Goal: Task Accomplishment & Management: Manage account settings

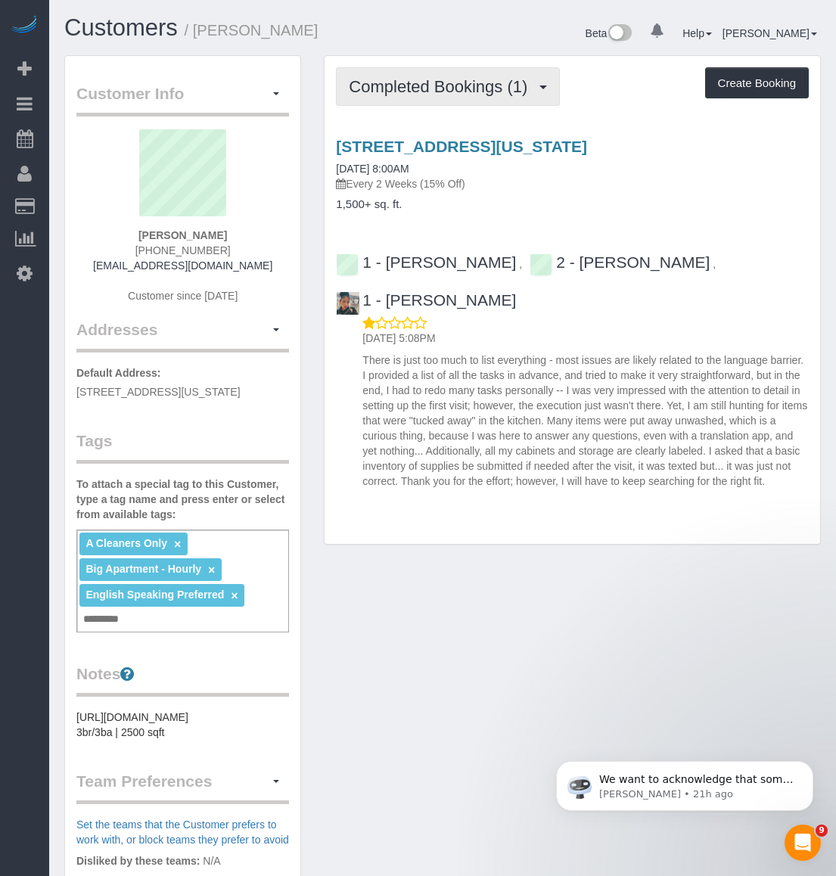
click at [403, 101] on button "Completed Bookings (1)" at bounding box center [448, 86] width 224 height 39
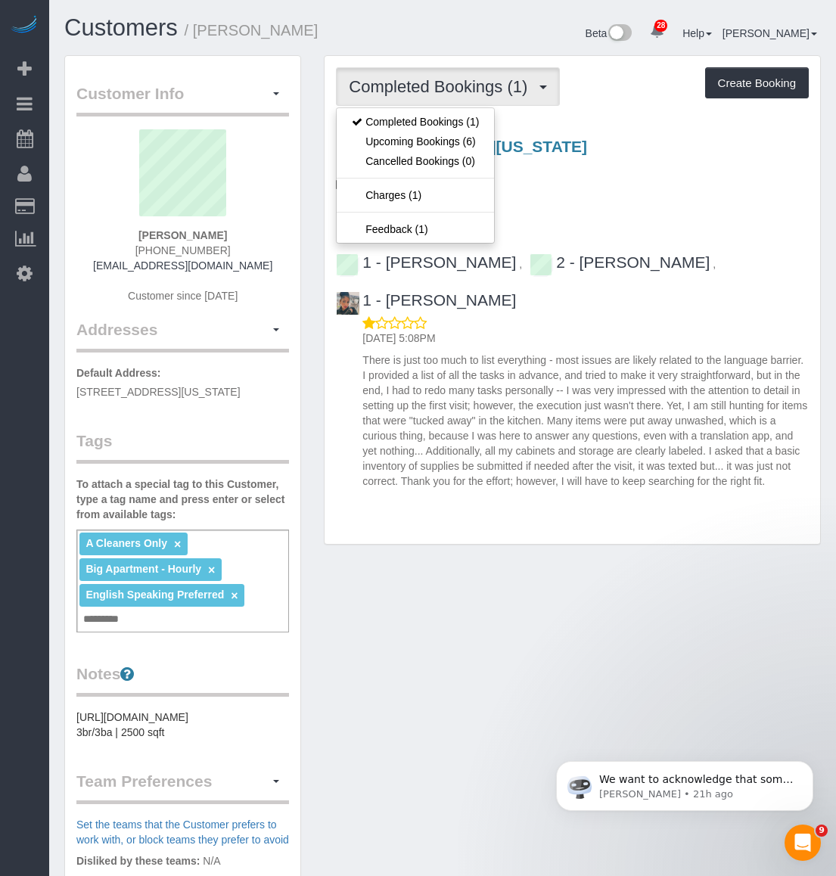
click at [655, 564] on div "Customer Info Edit Contact Info Send Message Email Preferences Special Sales Ta…" at bounding box center [442, 608] width 779 height 1106
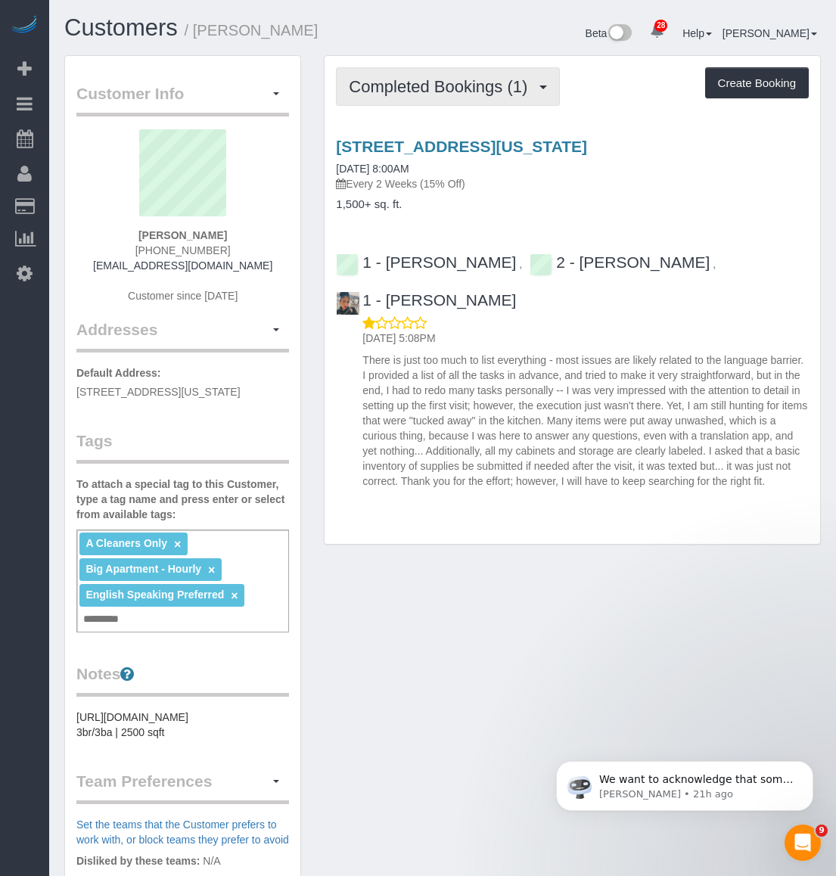
click at [386, 89] on span "Completed Bookings (1)" at bounding box center [442, 86] width 186 height 19
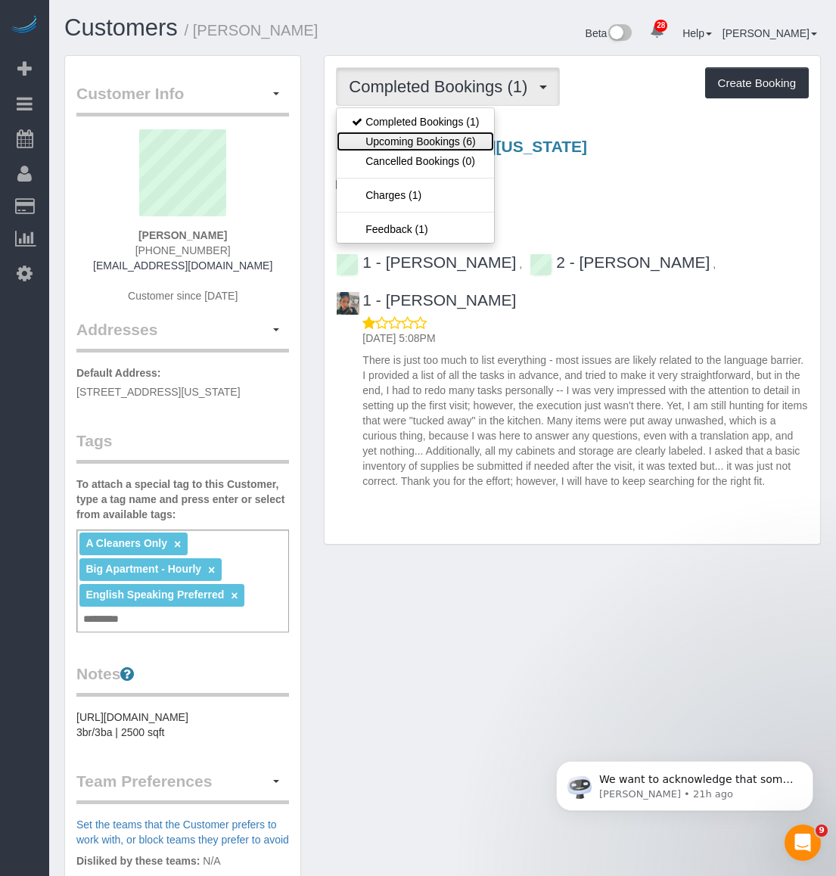
click at [400, 136] on link "Upcoming Bookings (6)" at bounding box center [415, 142] width 157 height 20
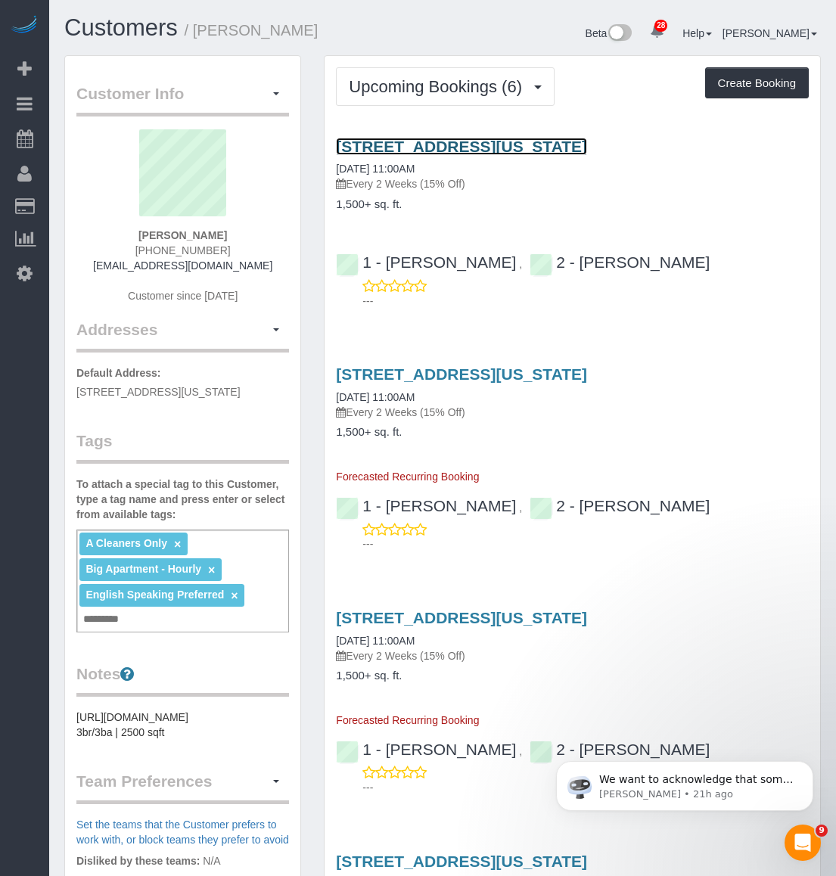
click at [437, 141] on link "215 West 22nd Street, Apt. 1, New York, NY 10011" at bounding box center [461, 146] width 251 height 17
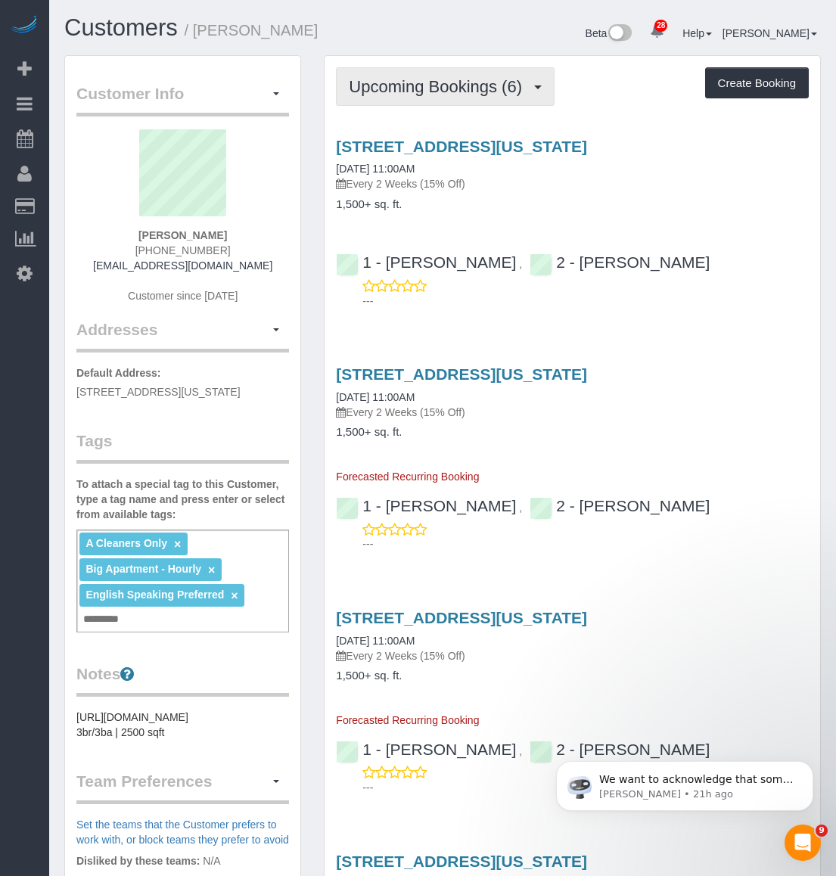
click at [411, 76] on button "Upcoming Bookings (6)" at bounding box center [445, 86] width 219 height 39
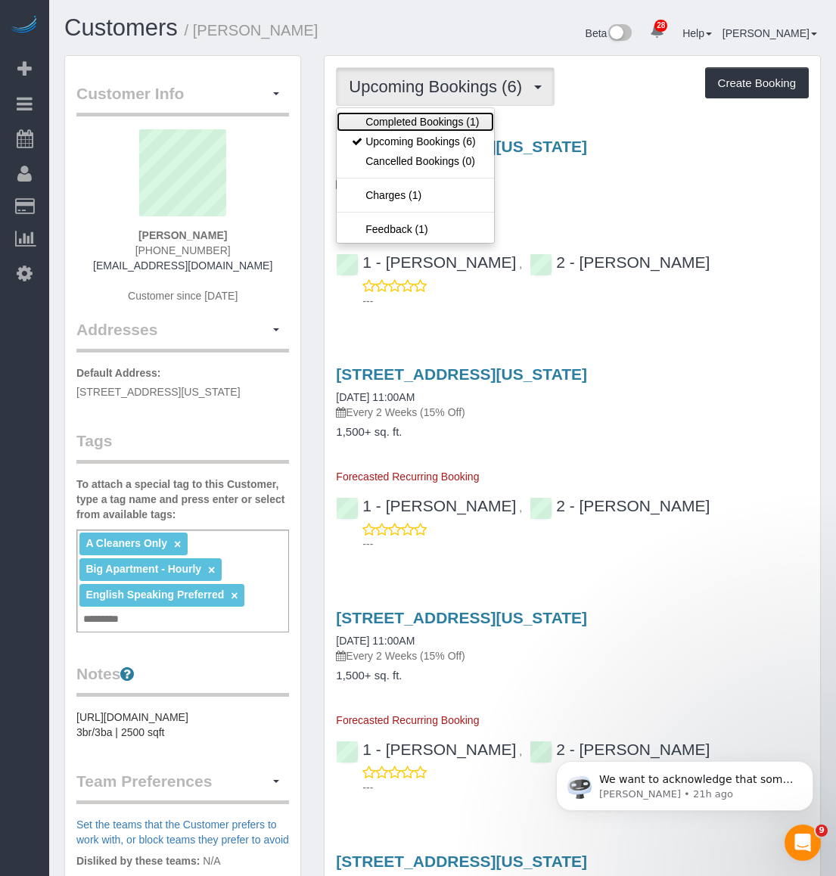
click at [403, 125] on link "Completed Bookings (1)" at bounding box center [415, 122] width 157 height 20
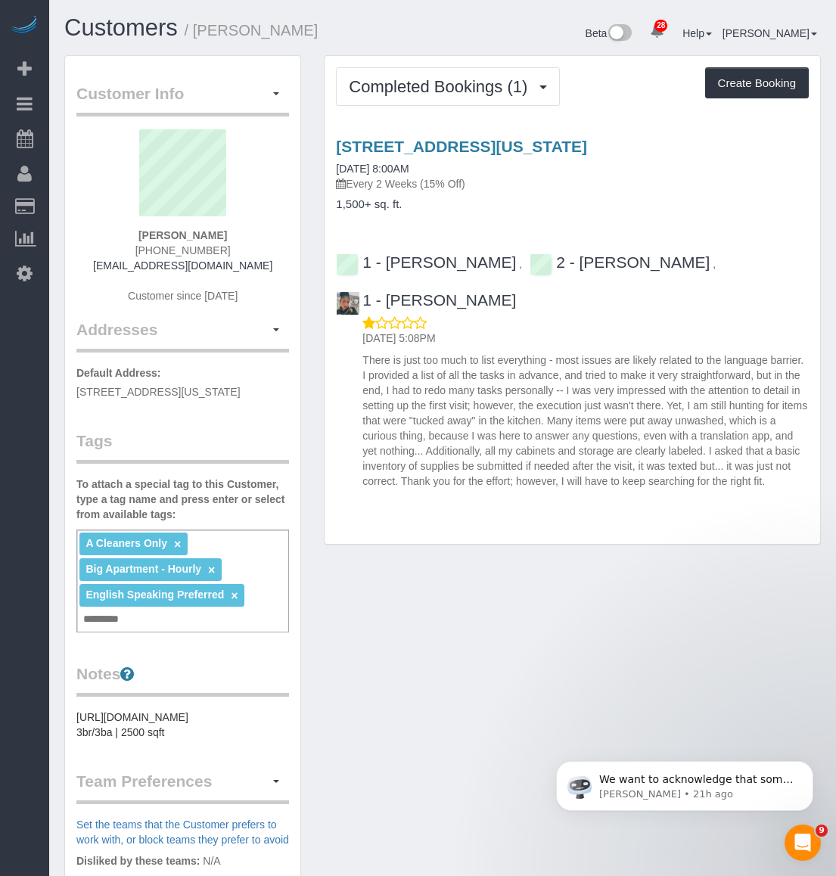
drag, startPoint x: 767, startPoint y: 481, endPoint x: 401, endPoint y: 487, distance: 366.3
click at [401, 487] on p "There is just too much to list everything - most issues are likely related to t…" at bounding box center [585, 421] width 446 height 136
copy p "Thank you for the effort; however, I will have to keep searching for the right …"
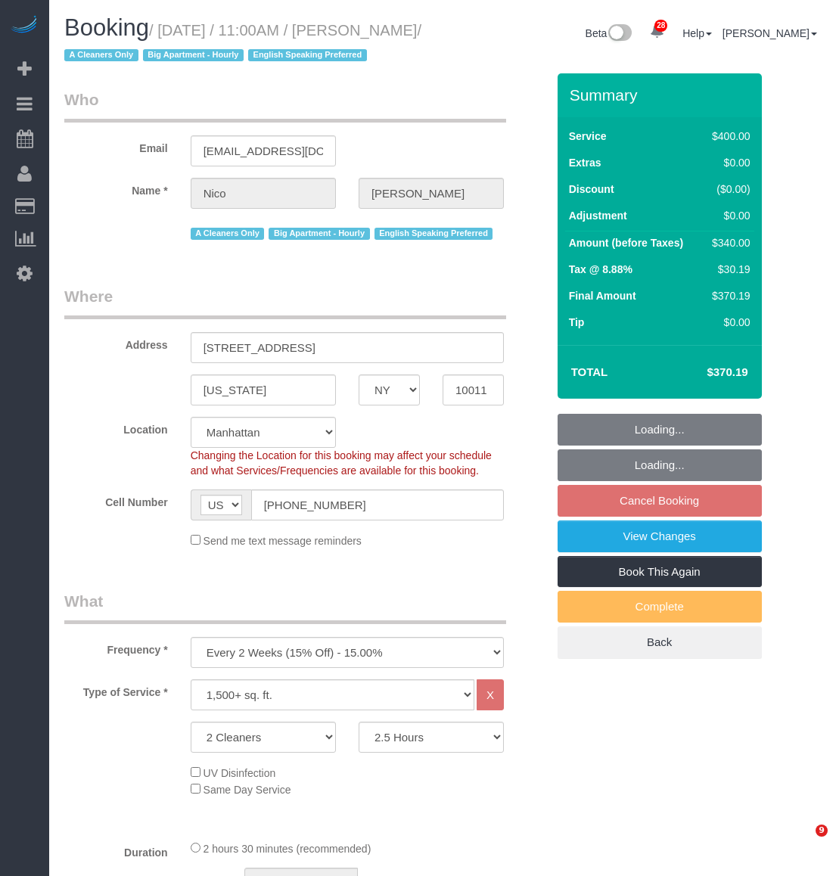
select select "NY"
select select "150"
select select "spot4"
select select "number:56"
select select "number:71"
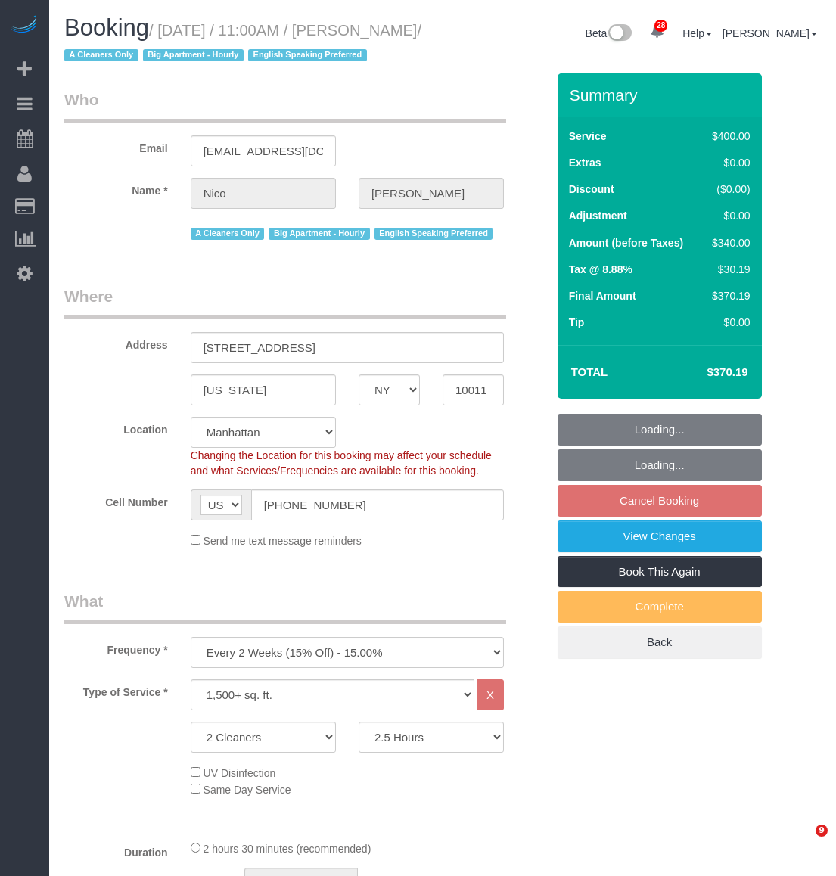
select select "number:15"
select select "number:5"
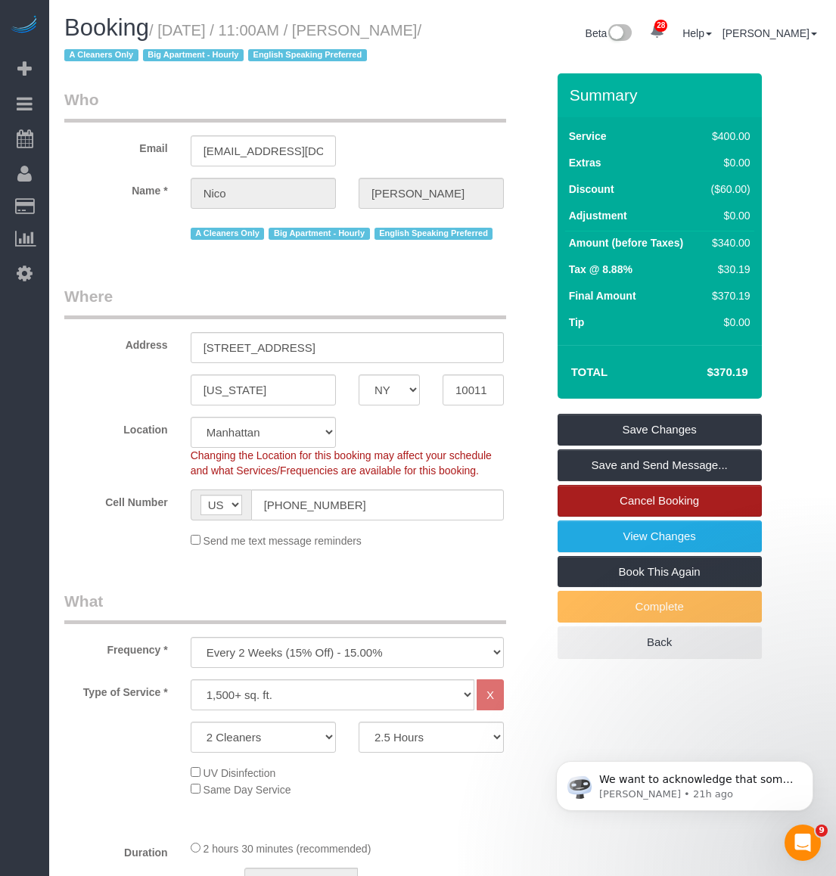
click at [593, 517] on link "Cancel Booking" at bounding box center [660, 501] width 204 height 32
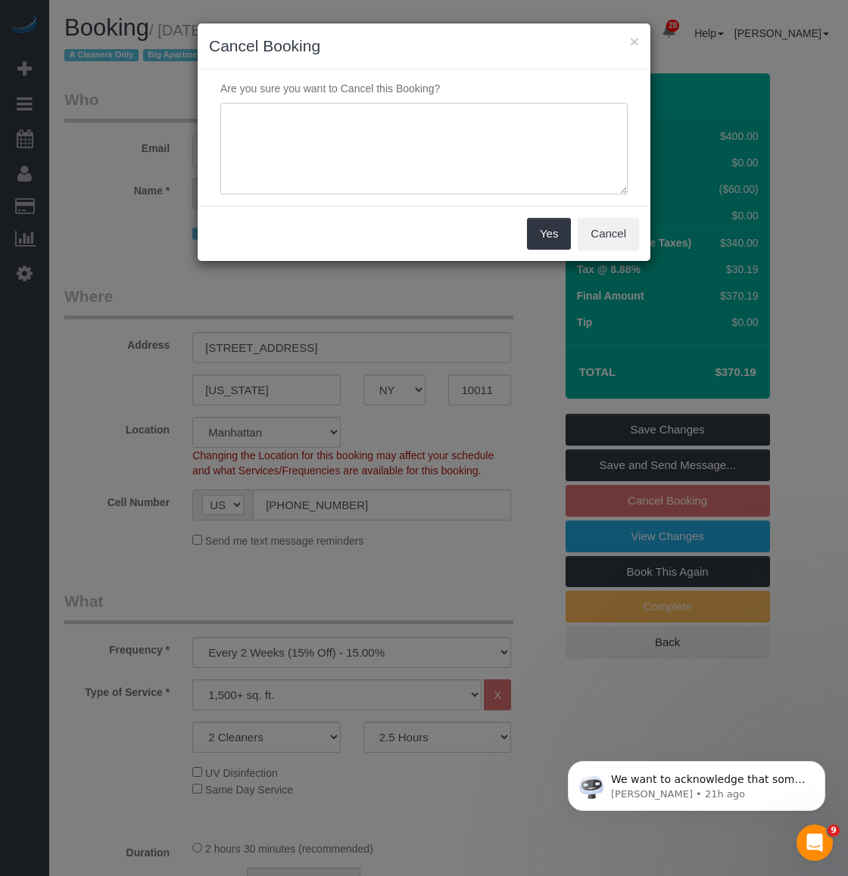
click at [316, 137] on textarea at bounding box center [423, 149] width 407 height 92
paste textarea "Thank you for the effort; however, I will have to keep searching for the right …"
type textarea "cmr: Thank you for the effort; however, I will have to keep searching for the r…"
click at [542, 225] on button "Yes" at bounding box center [549, 234] width 44 height 32
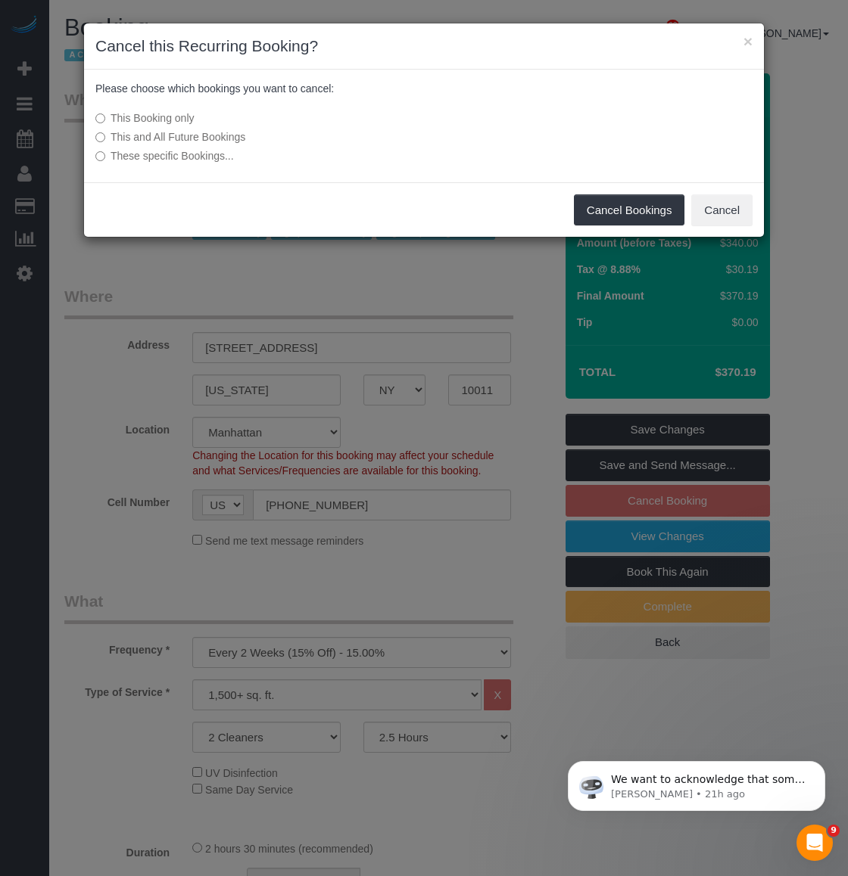
click at [119, 136] on label "This and All Future Bookings" at bounding box center [310, 136] width 431 height 15
click at [647, 206] on button "Cancel Bookings" at bounding box center [629, 210] width 111 height 32
